Goal: Information Seeking & Learning: Check status

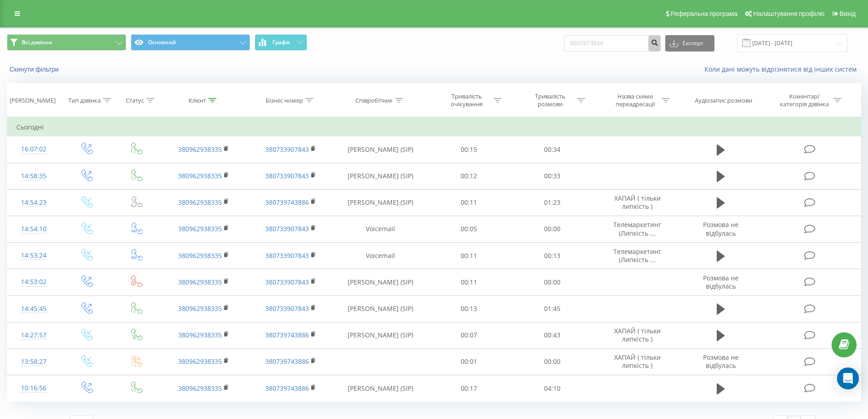
type input "0507873534"
click at [659, 44] on icon "submit" at bounding box center [655, 41] width 8 height 5
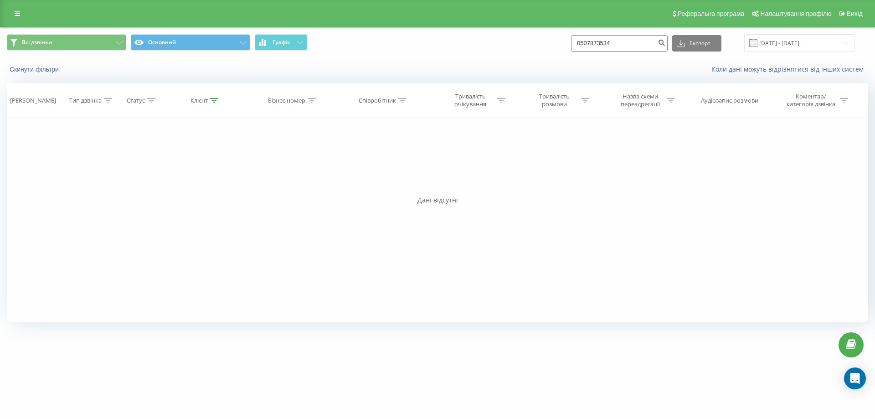
drag, startPoint x: 635, startPoint y: 45, endPoint x: 572, endPoint y: 52, distance: 63.7
click at [572, 52] on div "Всі дзвінки Основний Графік 0507873534 Експорт .csv .xls .xlsx 21.06.2025 - 21.…" at bounding box center [438, 43] width 862 height 18
type input "335"
click at [666, 41] on icon "submit" at bounding box center [662, 41] width 8 height 5
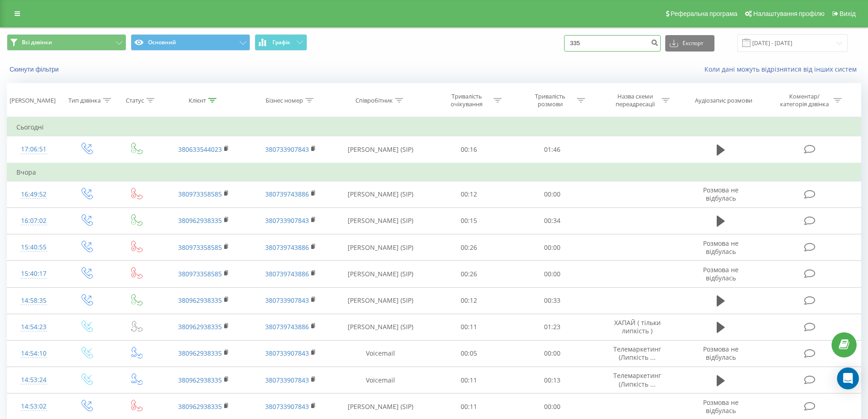
drag, startPoint x: 603, startPoint y: 43, endPoint x: 556, endPoint y: 46, distance: 47.5
click at [556, 46] on div "Всі дзвінки Основний Графік 335 Експорт .csv .xls .xlsx 21.06.2025 - 21.09.2025" at bounding box center [434, 43] width 855 height 18
paste input "0686265786"
type input "0686265786"
click at [659, 44] on icon "submit" at bounding box center [655, 41] width 8 height 5
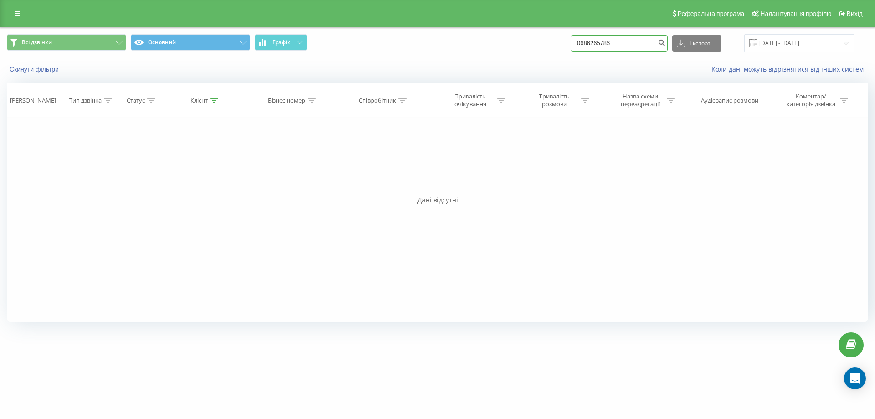
drag, startPoint x: 652, startPoint y: 46, endPoint x: 539, endPoint y: 48, distance: 113.1
click at [539, 48] on div "Всі дзвінки Основний Графік 0686265786 Експорт .csv .xls .xlsx [DATE] - [DATE]" at bounding box center [438, 43] width 862 height 18
paste input "0682726636"
type input "0682726636"
click at [666, 44] on icon "submit" at bounding box center [662, 41] width 8 height 5
